Goal: Transaction & Acquisition: Purchase product/service

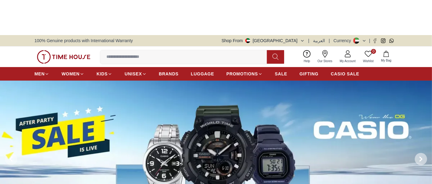
click at [418, 153] on span at bounding box center [420, 159] width 12 height 12
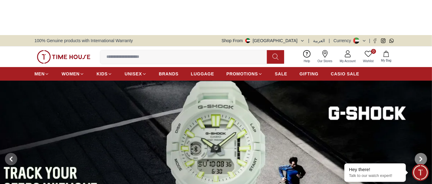
click at [418, 153] on span at bounding box center [420, 159] width 12 height 12
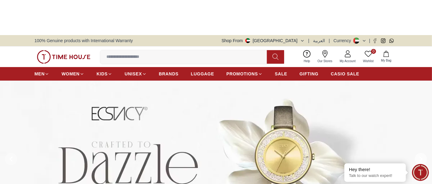
click at [418, 153] on span at bounding box center [420, 159] width 12 height 12
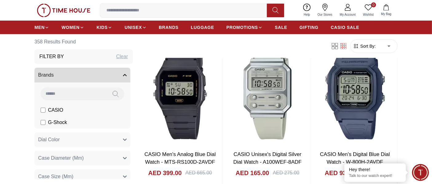
scroll to position [269, 0]
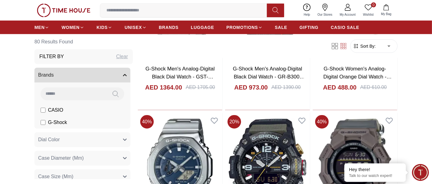
scroll to position [537, 0]
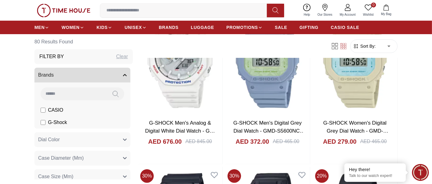
scroll to position [1805, 0]
